Goal: Task Accomplishment & Management: Manage account settings

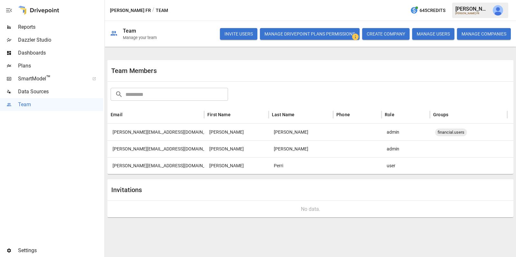
click at [33, 248] on span "Settings" at bounding box center [60, 250] width 85 height 8
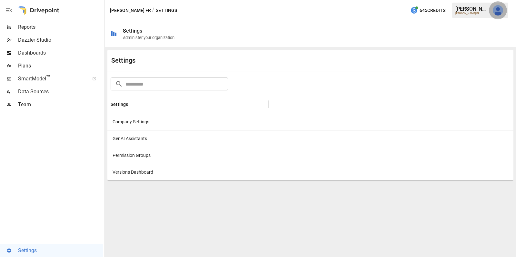
click at [496, 10] on img "Julie Wilton" at bounding box center [498, 10] width 10 height 10
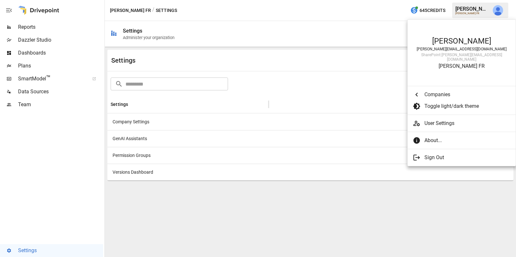
scroll to position [2451, 0]
click at [445, 119] on span "User Settings" at bounding box center [467, 123] width 86 height 8
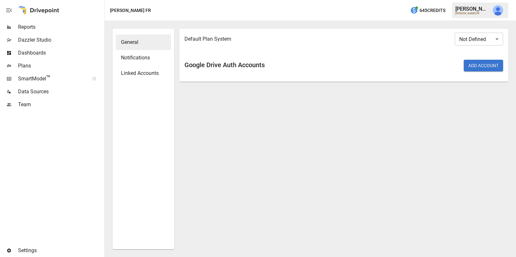
click at [47, 27] on span "Reports" at bounding box center [60, 27] width 85 height 8
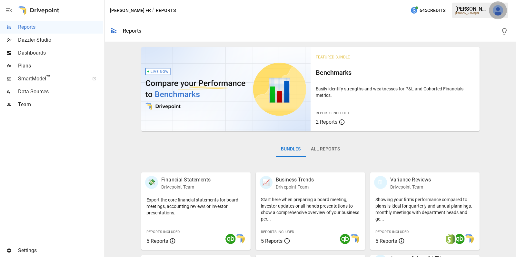
click at [500, 10] on img "Julie Wilton" at bounding box center [498, 10] width 10 height 10
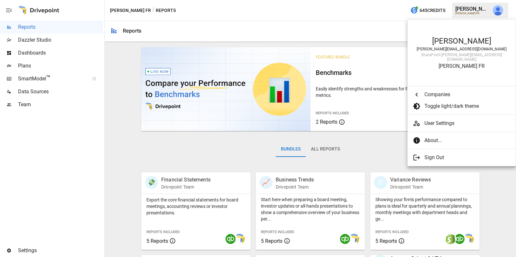
click at [435, 119] on span "User Settings" at bounding box center [467, 123] width 86 height 8
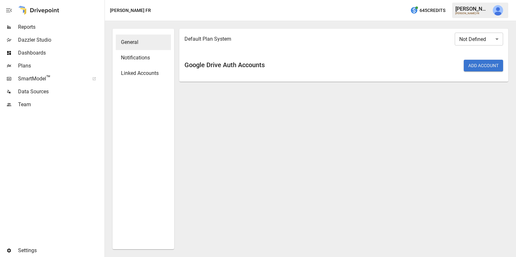
click at [491, 67] on button "Add Account" at bounding box center [483, 66] width 39 height 12
click at [156, 73] on span "Linked Accounts" at bounding box center [143, 73] width 45 height 8
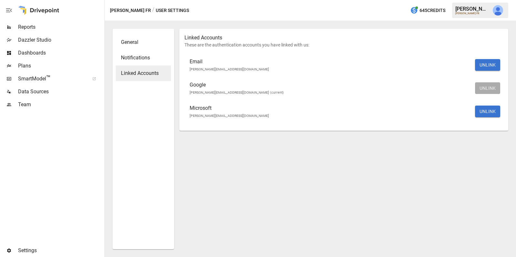
click at [499, 12] on img "Julie Wilton" at bounding box center [498, 10] width 10 height 10
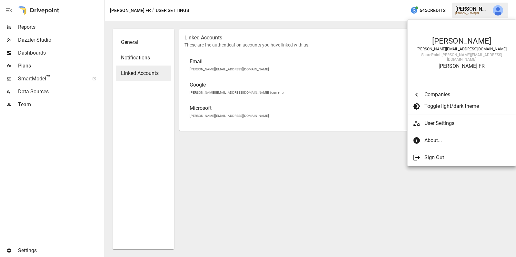
click at [365, 69] on div at bounding box center [258, 128] width 516 height 257
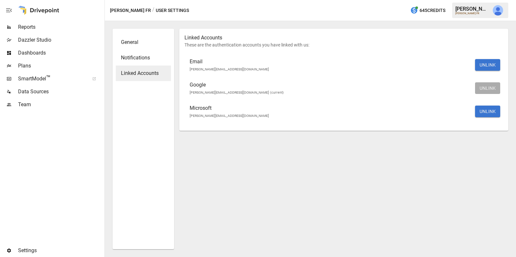
click at [25, 29] on span "Reports" at bounding box center [60, 27] width 85 height 8
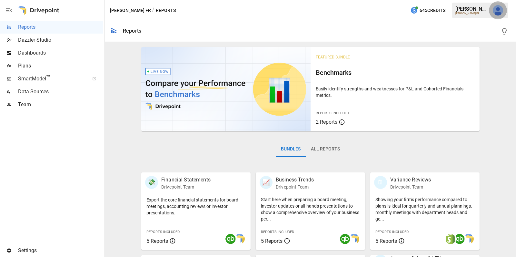
click at [492, 13] on button "button" at bounding box center [498, 10] width 18 height 18
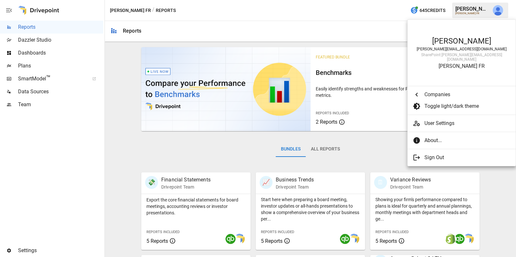
click at [446, 120] on span "User Settings" at bounding box center [467, 123] width 86 height 8
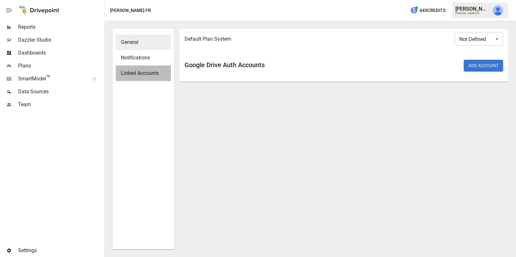
click at [133, 67] on div "Linked Accounts" at bounding box center [143, 72] width 55 height 15
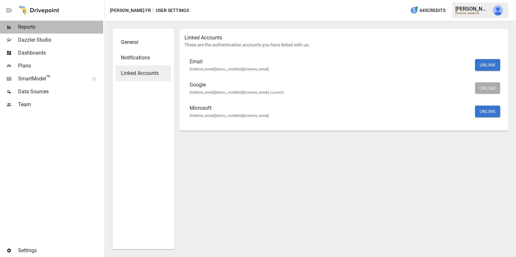
click at [32, 27] on span "Reports" at bounding box center [60, 27] width 85 height 8
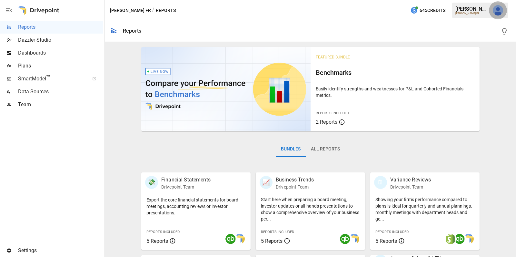
click at [496, 12] on img "Julie Wilton" at bounding box center [498, 10] width 10 height 10
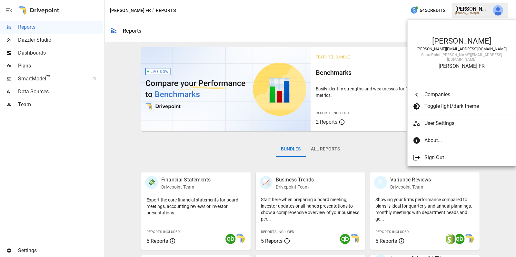
click at [435, 119] on span "User Settings" at bounding box center [467, 123] width 86 height 8
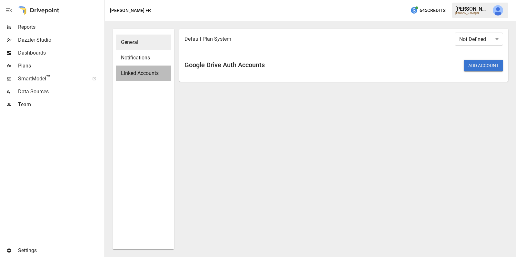
click at [152, 74] on span "Linked Accounts" at bounding box center [143, 73] width 45 height 8
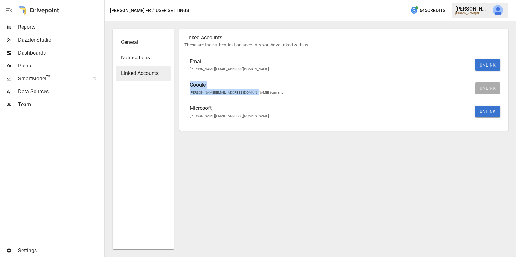
drag, startPoint x: 187, startPoint y: 84, endPoint x: 262, endPoint y: 91, distance: 75.5
click at [262, 91] on li "Google [PERSON_NAME][EMAIL_ADDRESS][DOMAIN_NAME] (current) UNLINK" at bounding box center [343, 87] width 319 height 23
click at [82, 25] on span "Reports" at bounding box center [60, 27] width 85 height 8
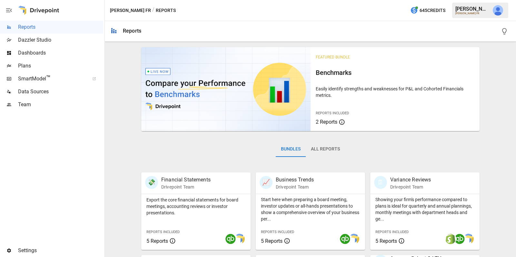
click at [499, 10] on img "Julie Wilton" at bounding box center [498, 10] width 10 height 10
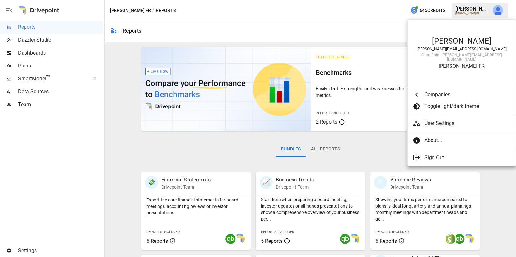
click at [449, 119] on span "User Settings" at bounding box center [467, 123] width 86 height 8
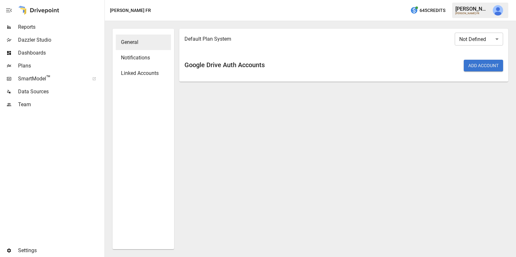
click at [150, 70] on span "Linked Accounts" at bounding box center [143, 73] width 45 height 8
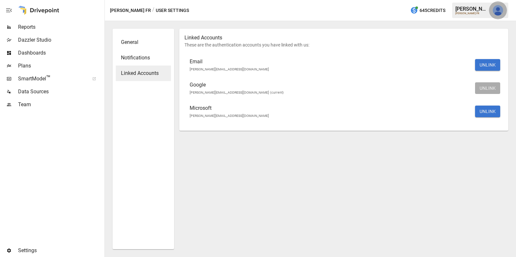
click at [492, 13] on button "button" at bounding box center [498, 10] width 18 height 18
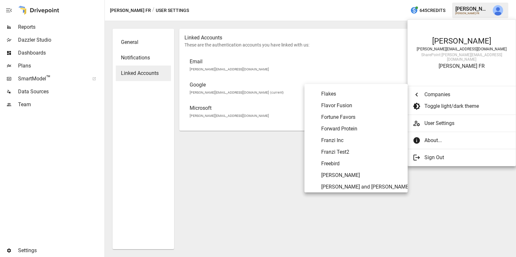
scroll to position [1139, 0]
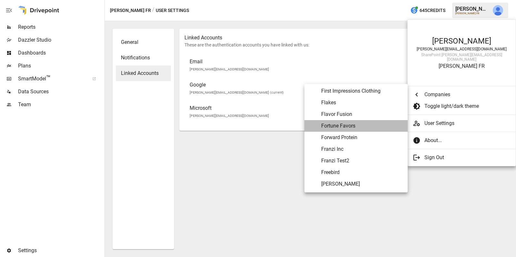
click at [357, 123] on span "Fortune Favors" at bounding box center [361, 126] width 81 height 8
